Goal: Task Accomplishment & Management: Complete application form

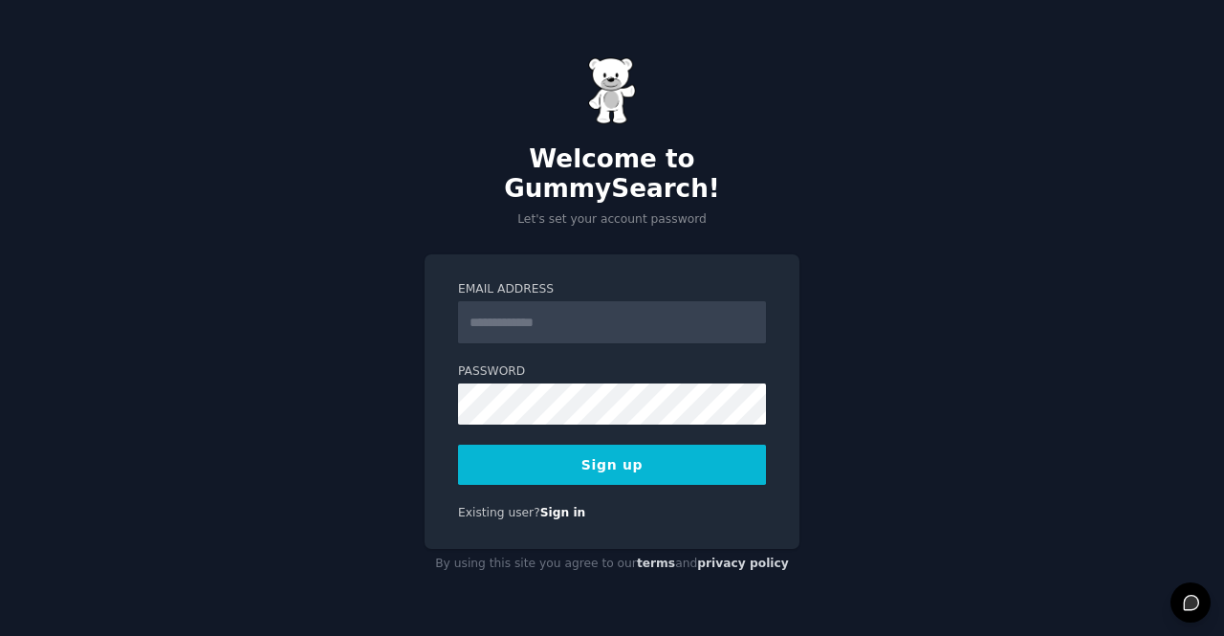
click at [494, 311] on input "Email Address" at bounding box center [612, 322] width 308 height 42
type input "**********"
click at [612, 452] on button "Sign up" at bounding box center [612, 465] width 308 height 40
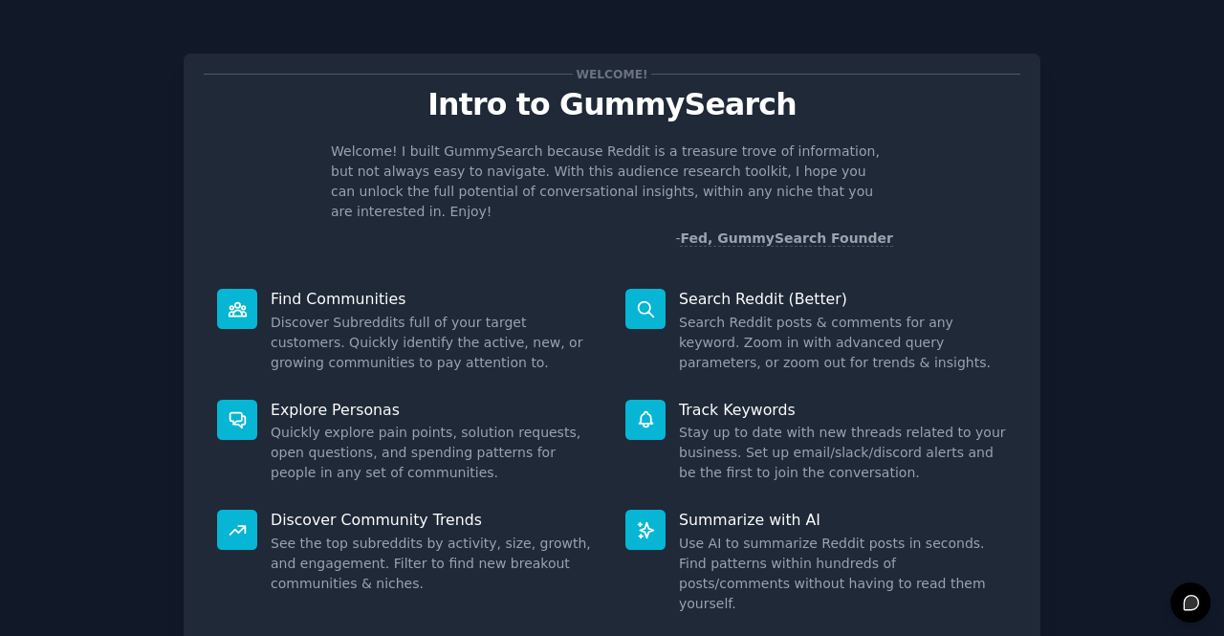
scroll to position [111, 0]
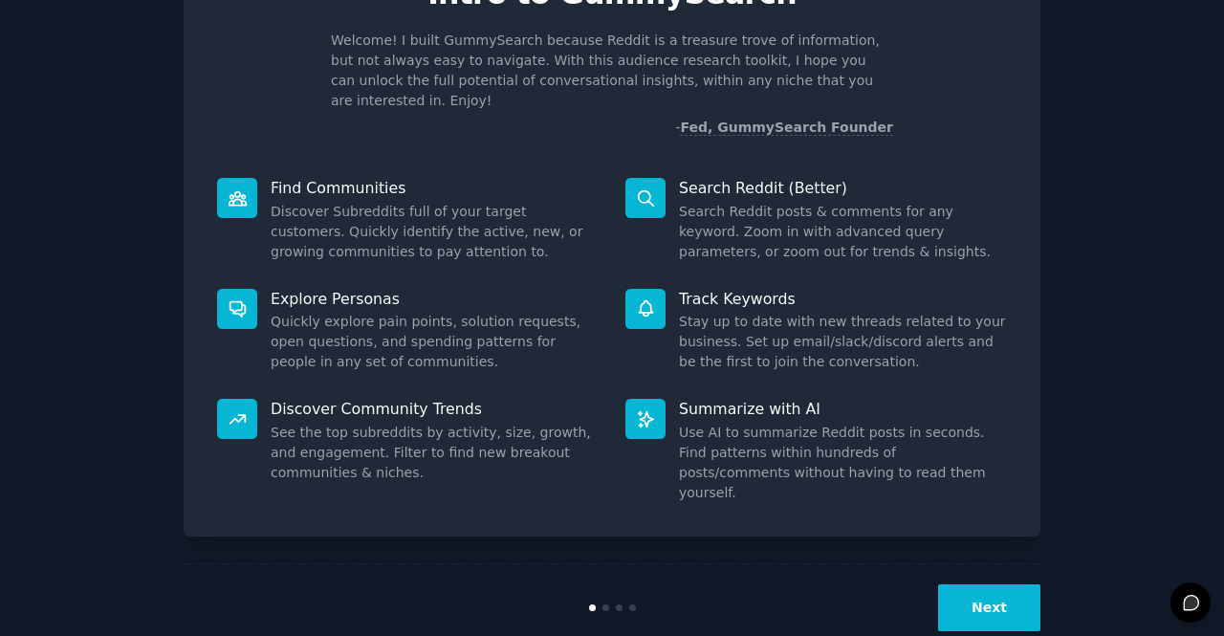
click at [987, 584] on button "Next" at bounding box center [989, 607] width 102 height 47
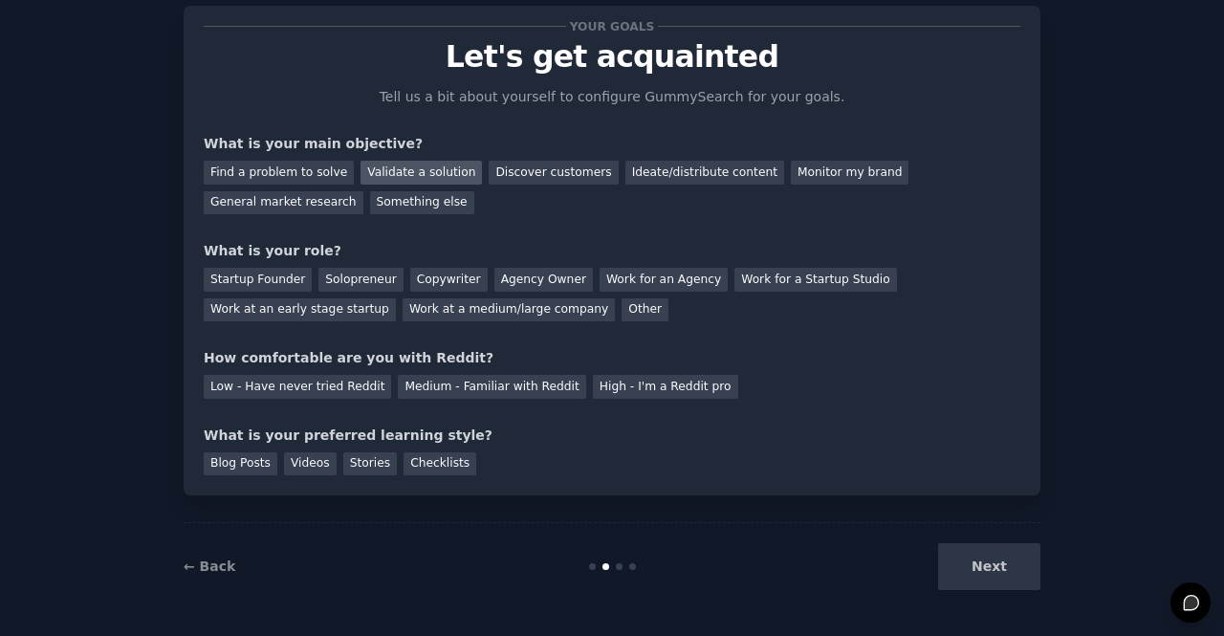
click at [411, 175] on div "Validate a solution" at bounding box center [420, 173] width 121 height 24
click at [314, 177] on div "Find a problem to solve" at bounding box center [279, 173] width 150 height 24
click at [371, 183] on div "Validate a solution" at bounding box center [420, 173] width 121 height 24
click at [258, 288] on div "Startup Founder" at bounding box center [258, 280] width 108 height 24
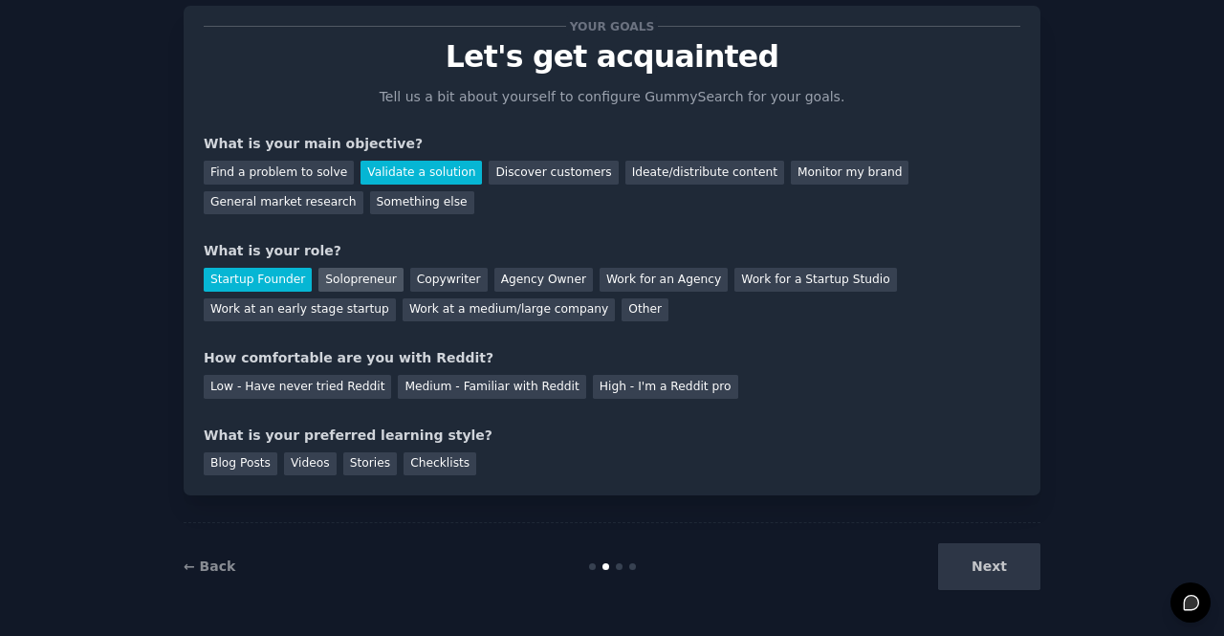
click at [327, 272] on div "Solopreneur" at bounding box center [360, 280] width 84 height 24
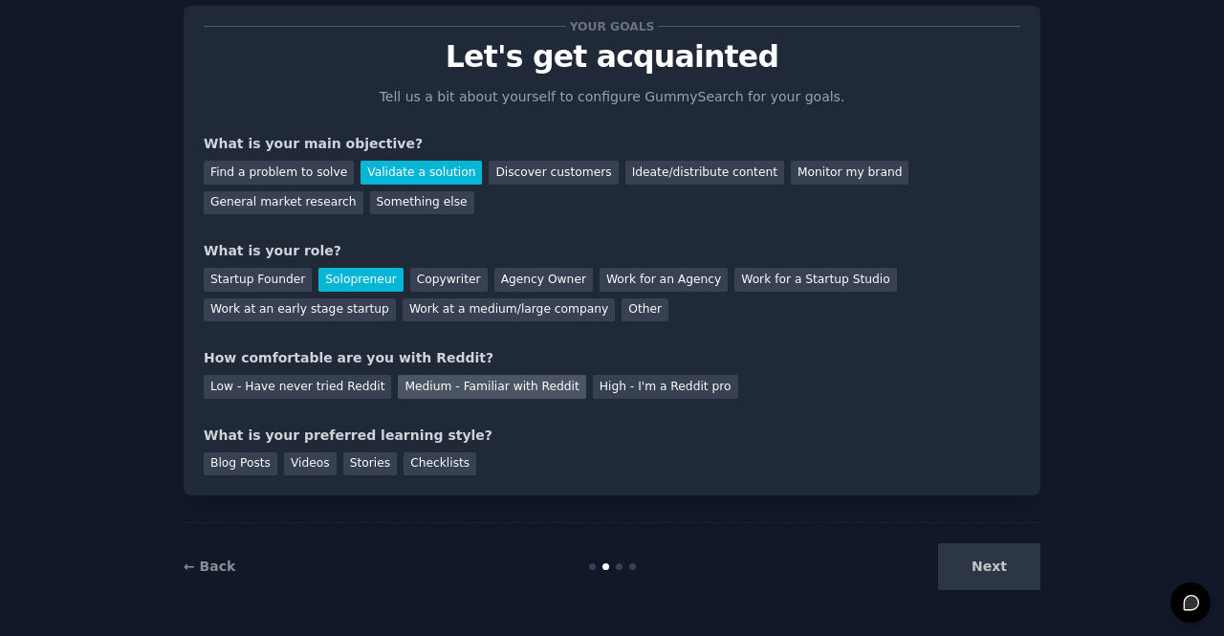
click at [479, 391] on div "Medium - Familiar with Reddit" at bounding box center [491, 387] width 187 height 24
click at [346, 468] on div "Stories" at bounding box center [370, 464] width 54 height 24
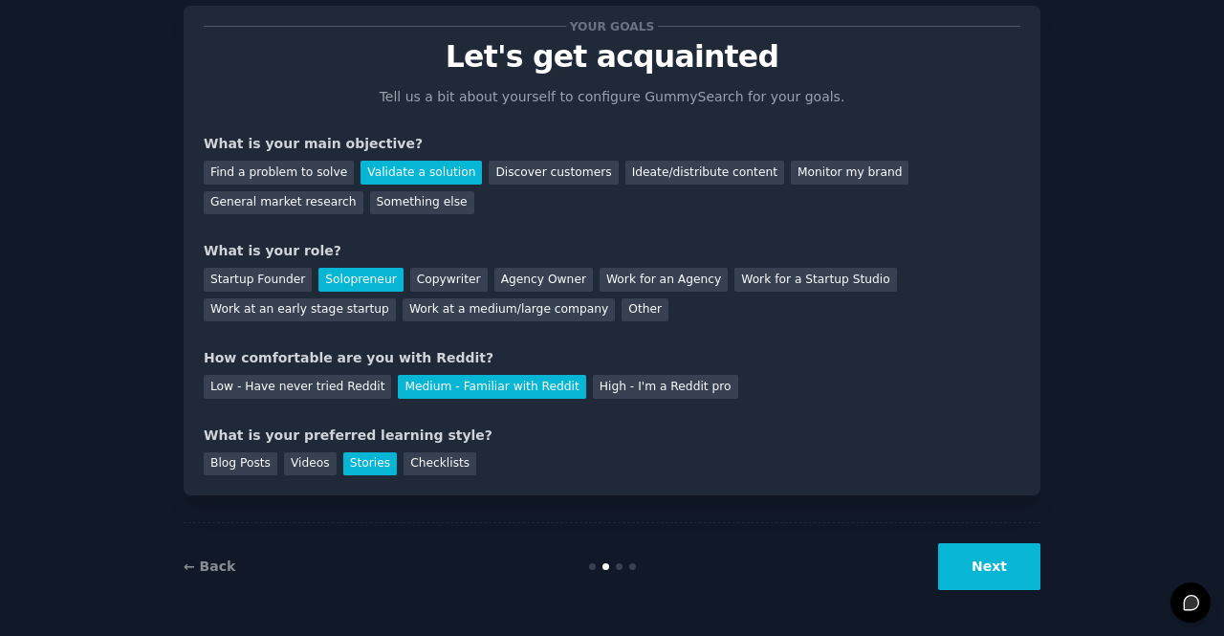
click at [971, 567] on button "Next" at bounding box center [989, 566] width 102 height 47
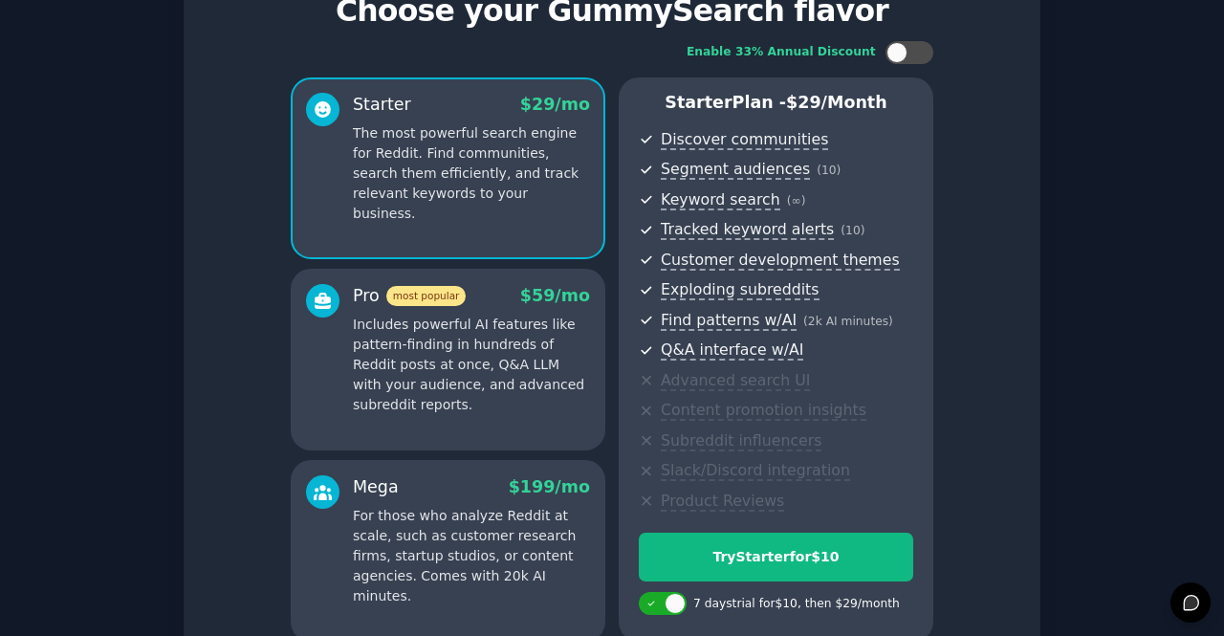
scroll to position [279, 0]
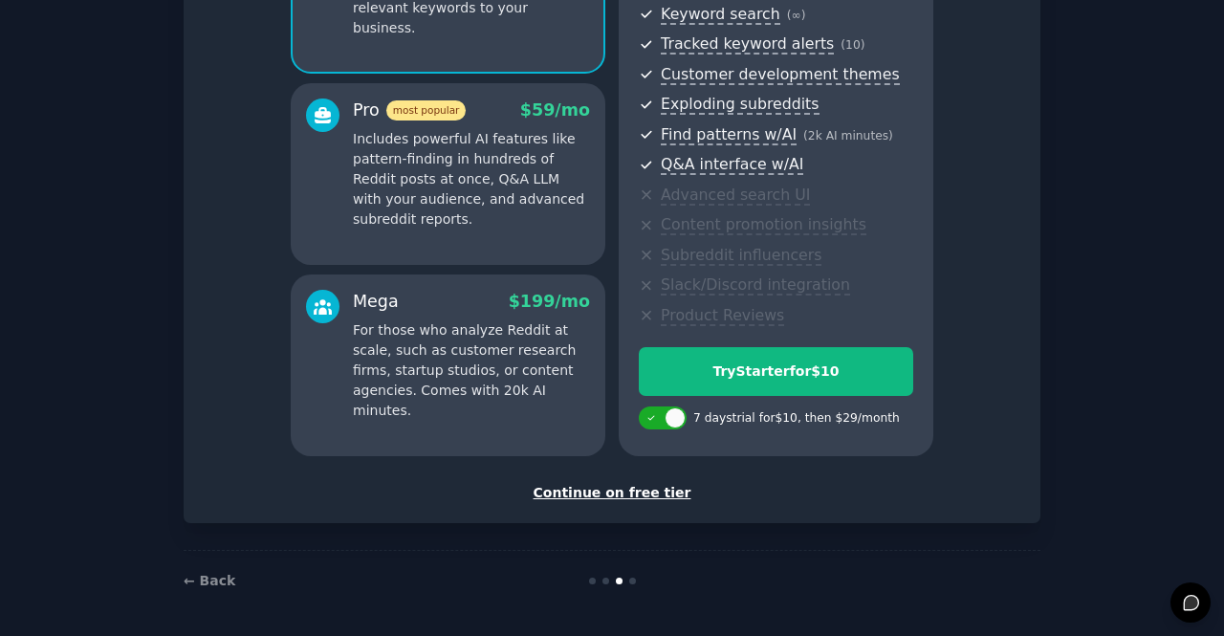
click at [638, 490] on div "Continue on free tier" at bounding box center [612, 493] width 816 height 20
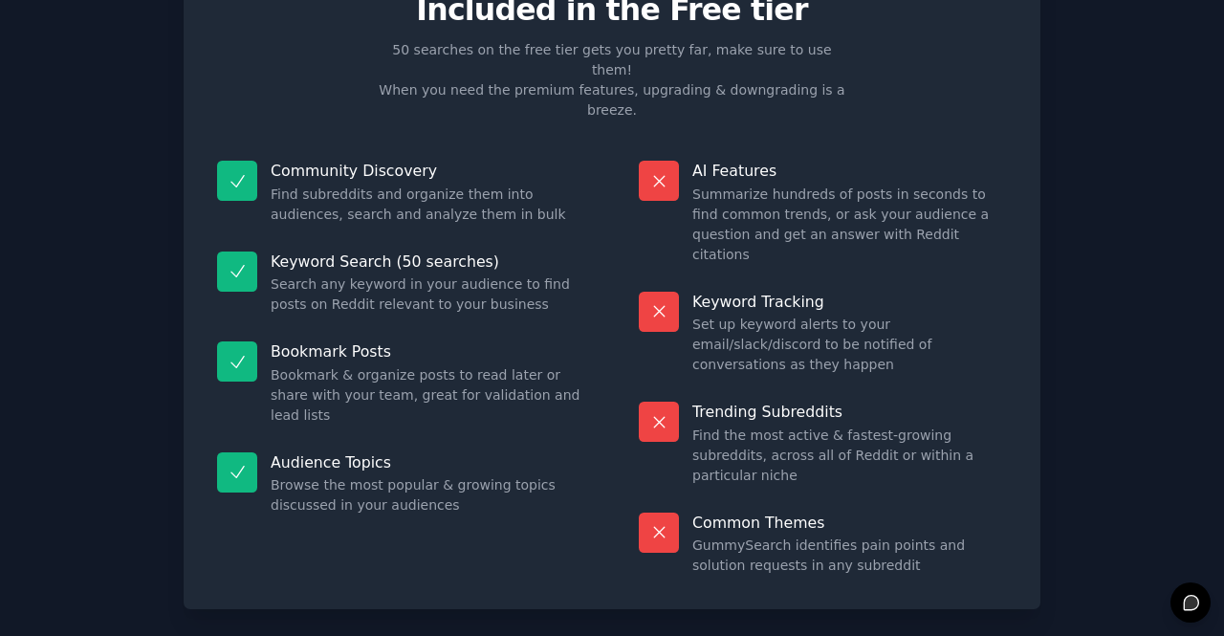
scroll to position [108, 0]
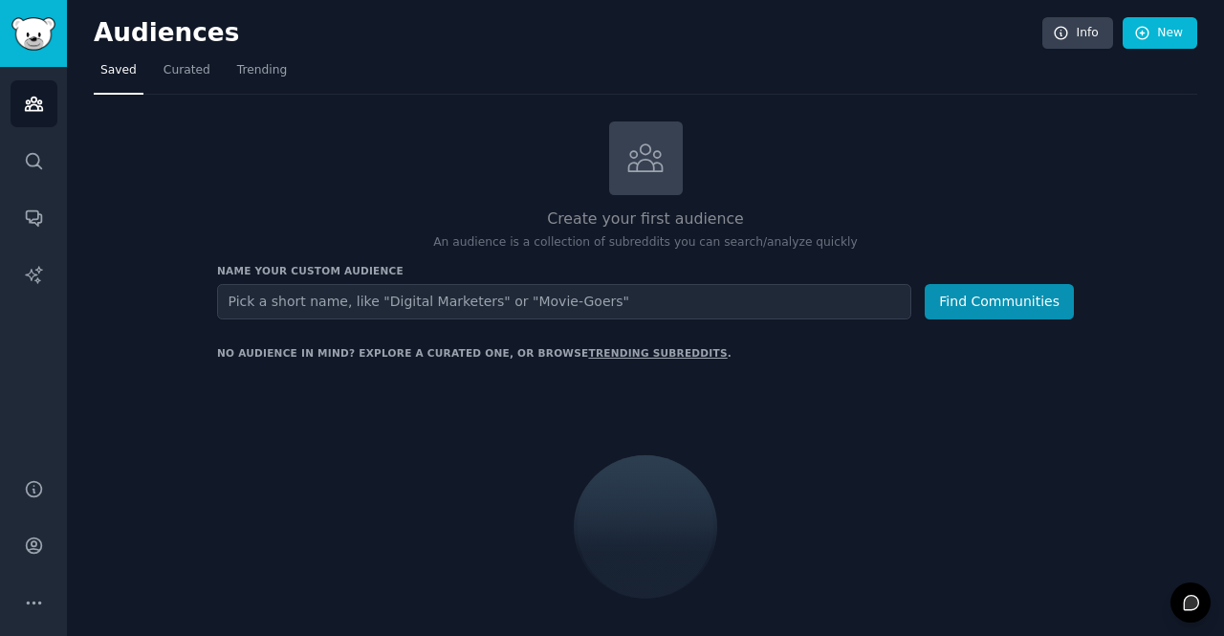
click at [567, 316] on input "text" at bounding box center [564, 301] width 694 height 35
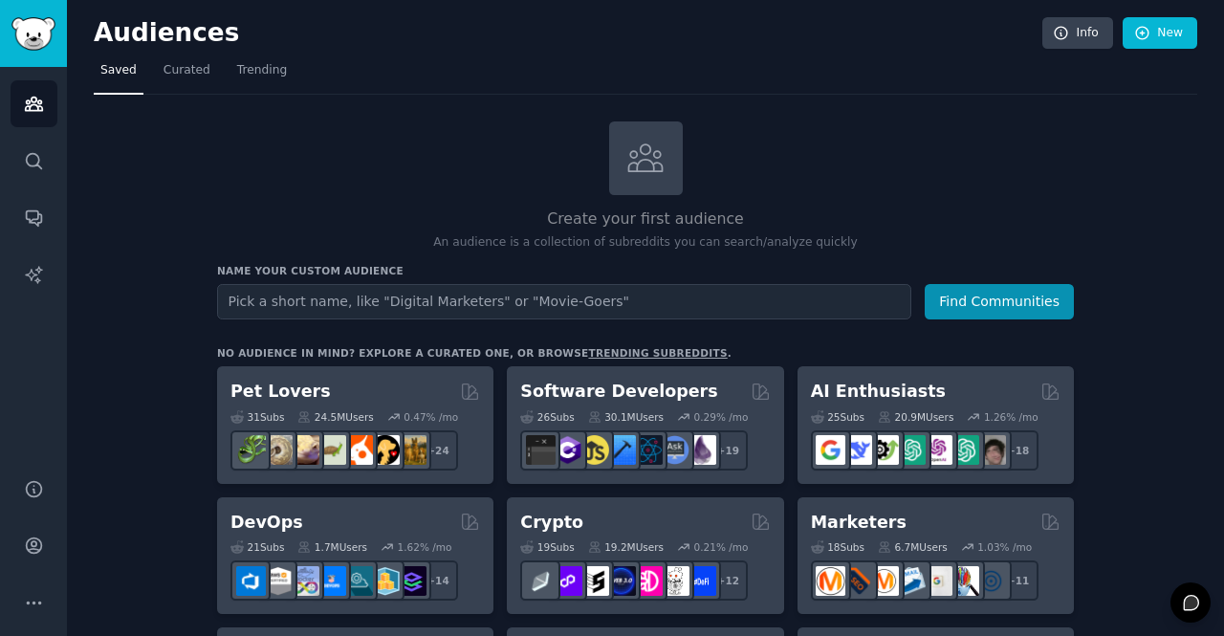
click at [374, 292] on input "text" at bounding box center [564, 301] width 694 height 35
